Goal: Find specific page/section: Find specific page/section

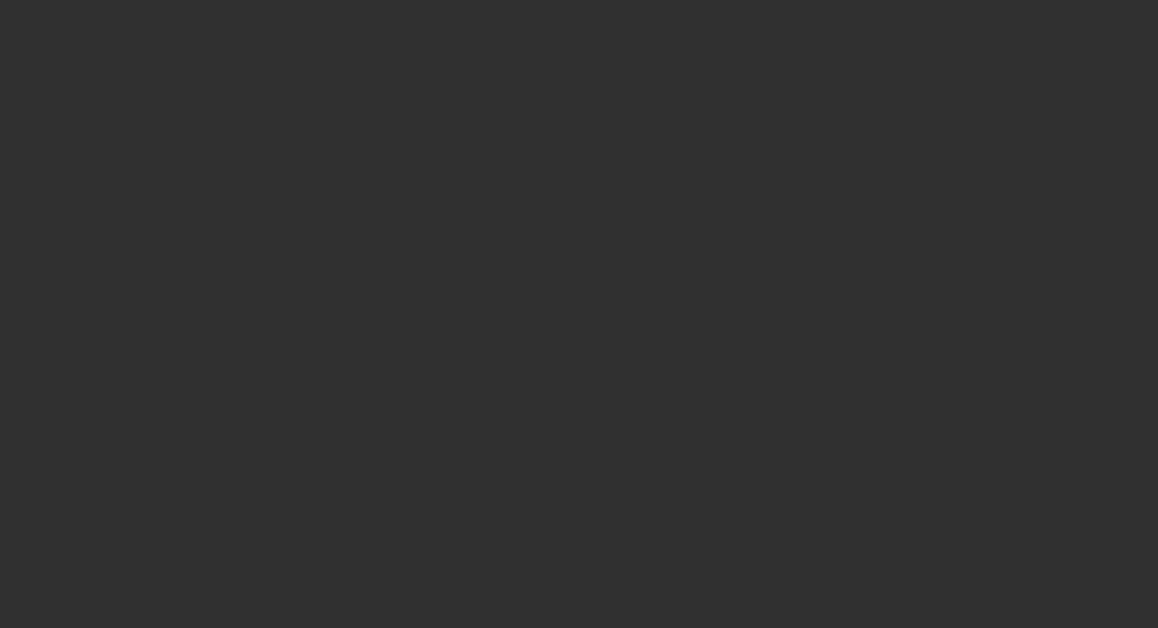
select select "10"
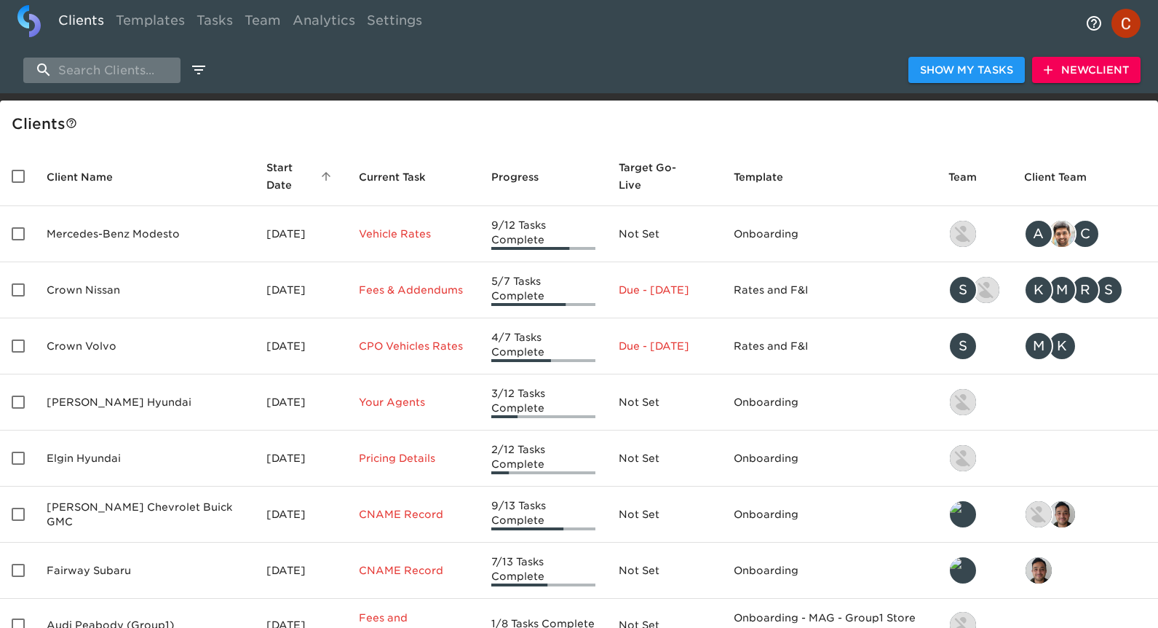
click at [123, 80] on input "search" at bounding box center [101, 70] width 157 height 25
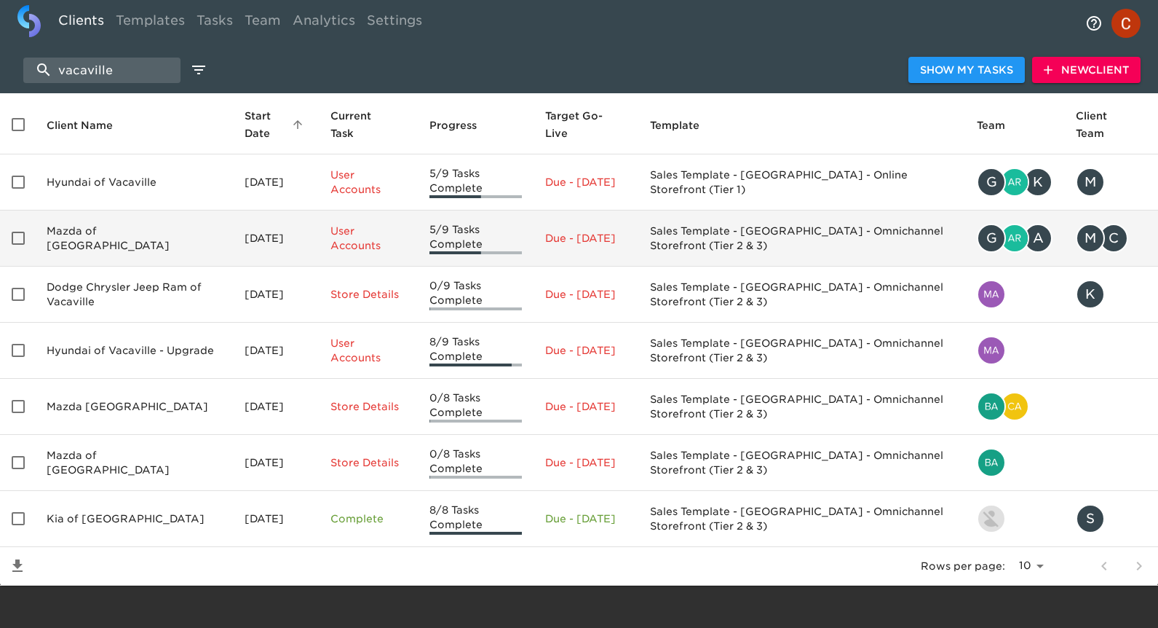
scroll to position [56, 0]
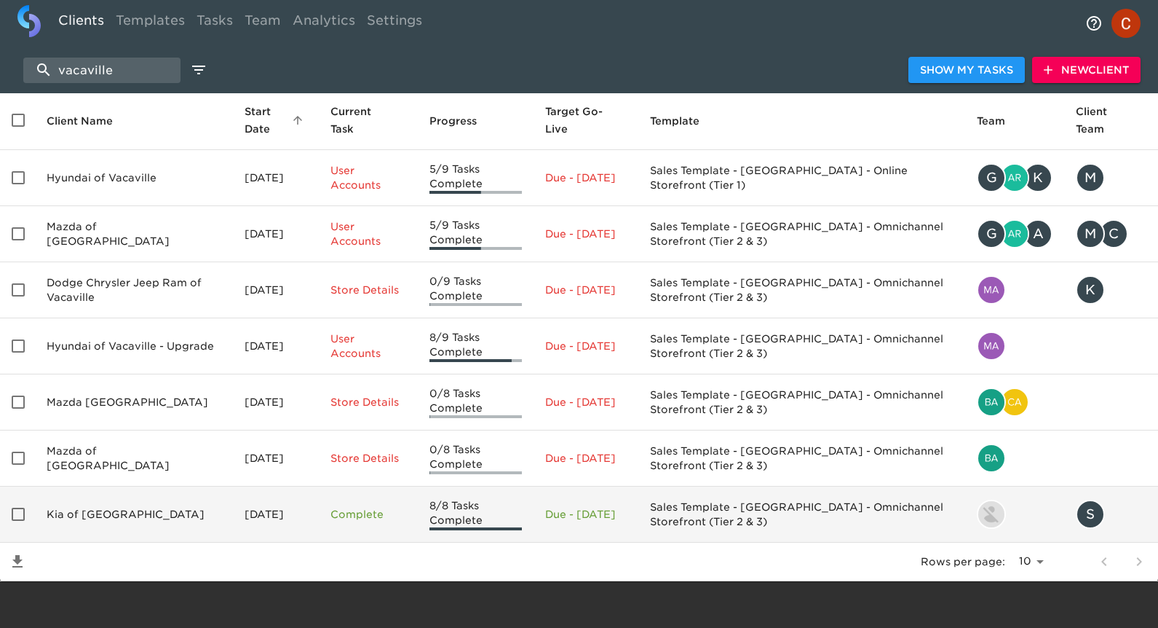
type input "vacaville"
click at [99, 510] on td "Kia of [GEOGRAPHIC_DATA]" at bounding box center [134, 514] width 198 height 56
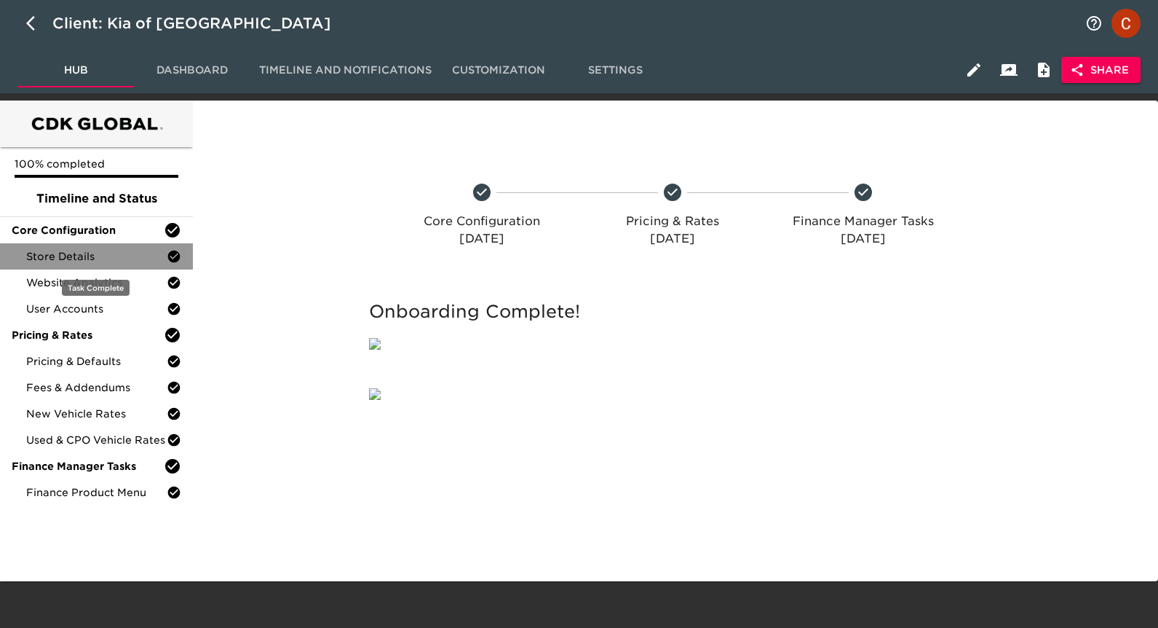
click at [62, 254] on span "Store Details" at bounding box center [96, 256] width 141 height 15
